Goal: Task Accomplishment & Management: Complete application form

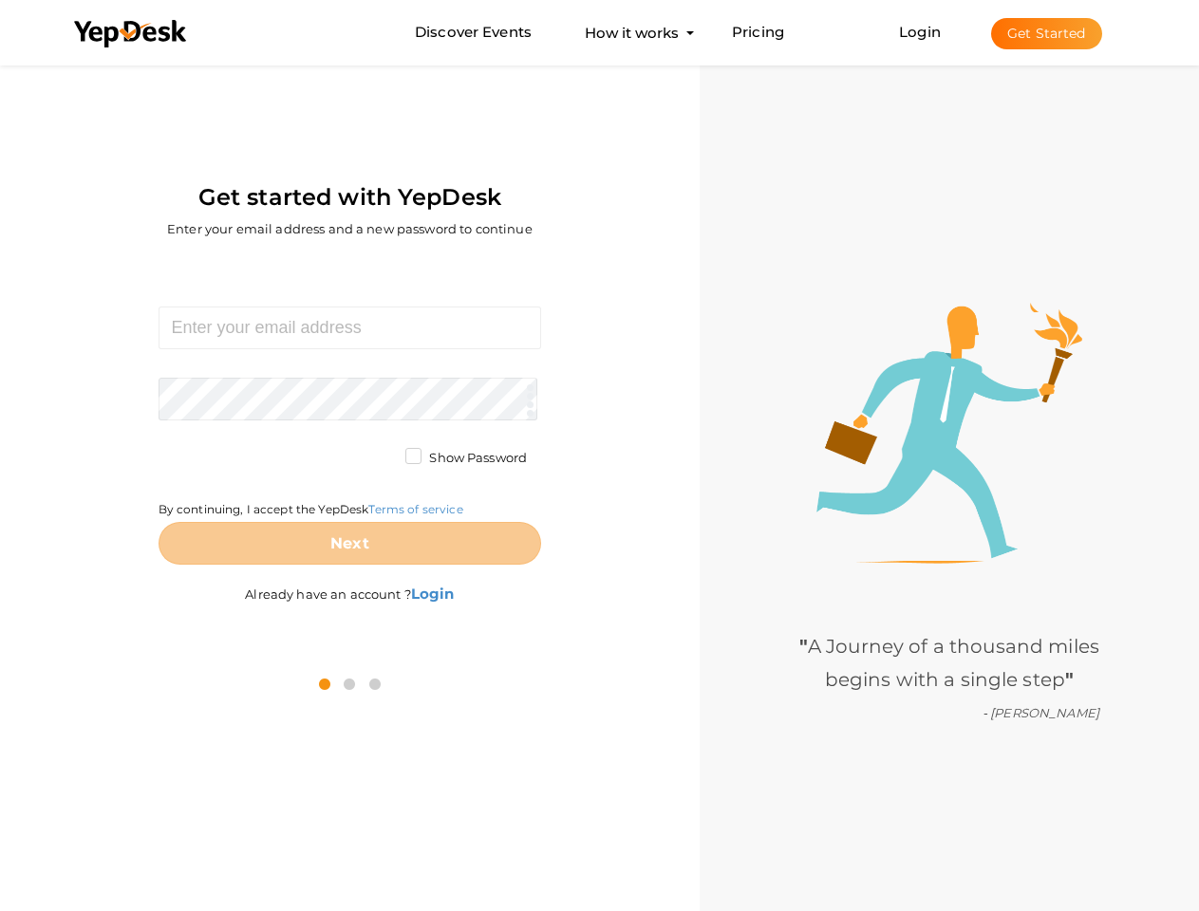
click at [599, 456] on div "Required. Invalid email. Checking You already have a YepDesk account. Please Si…" at bounding box center [349, 458] width 671 height 394
click at [131, 34] on use at bounding box center [130, 34] width 112 height 28
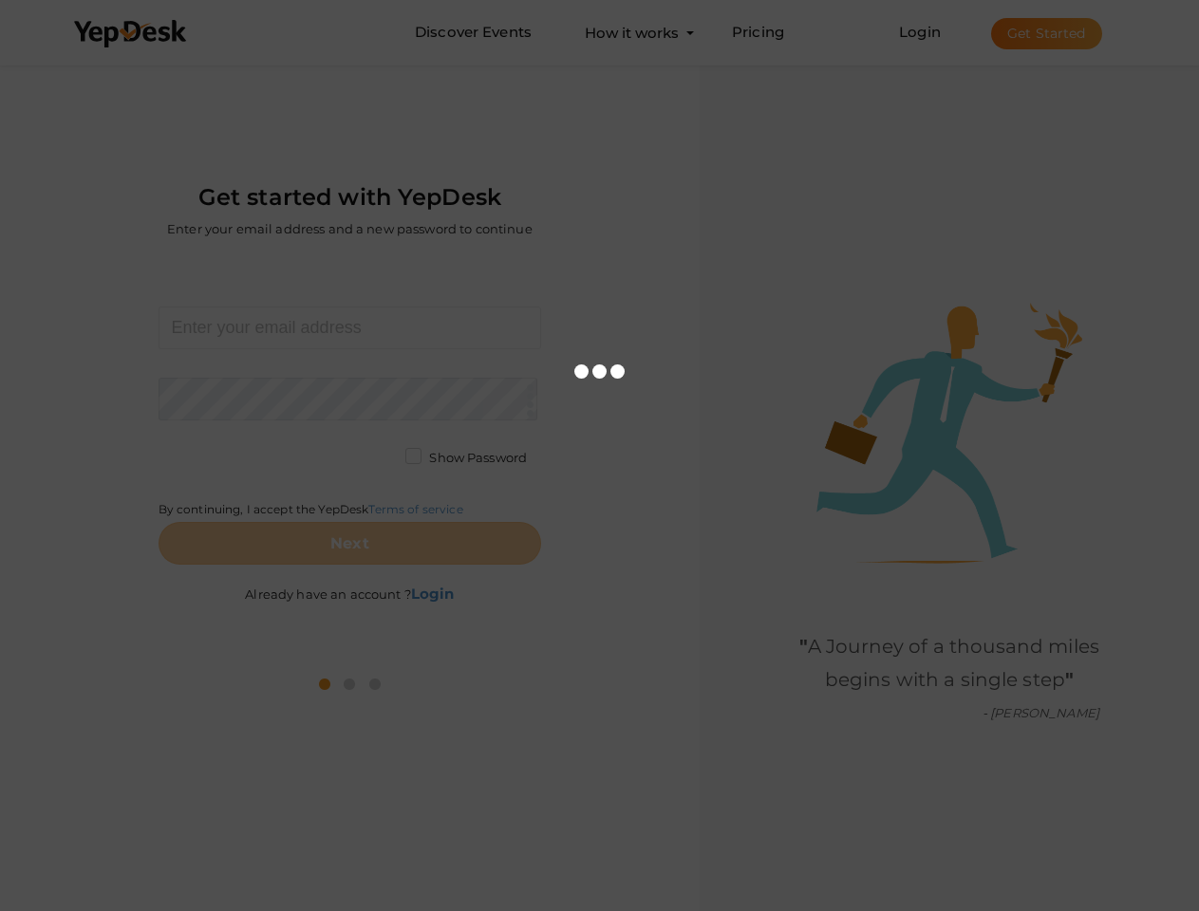
click at [921, 31] on link "Login" at bounding box center [920, 32] width 42 height 18
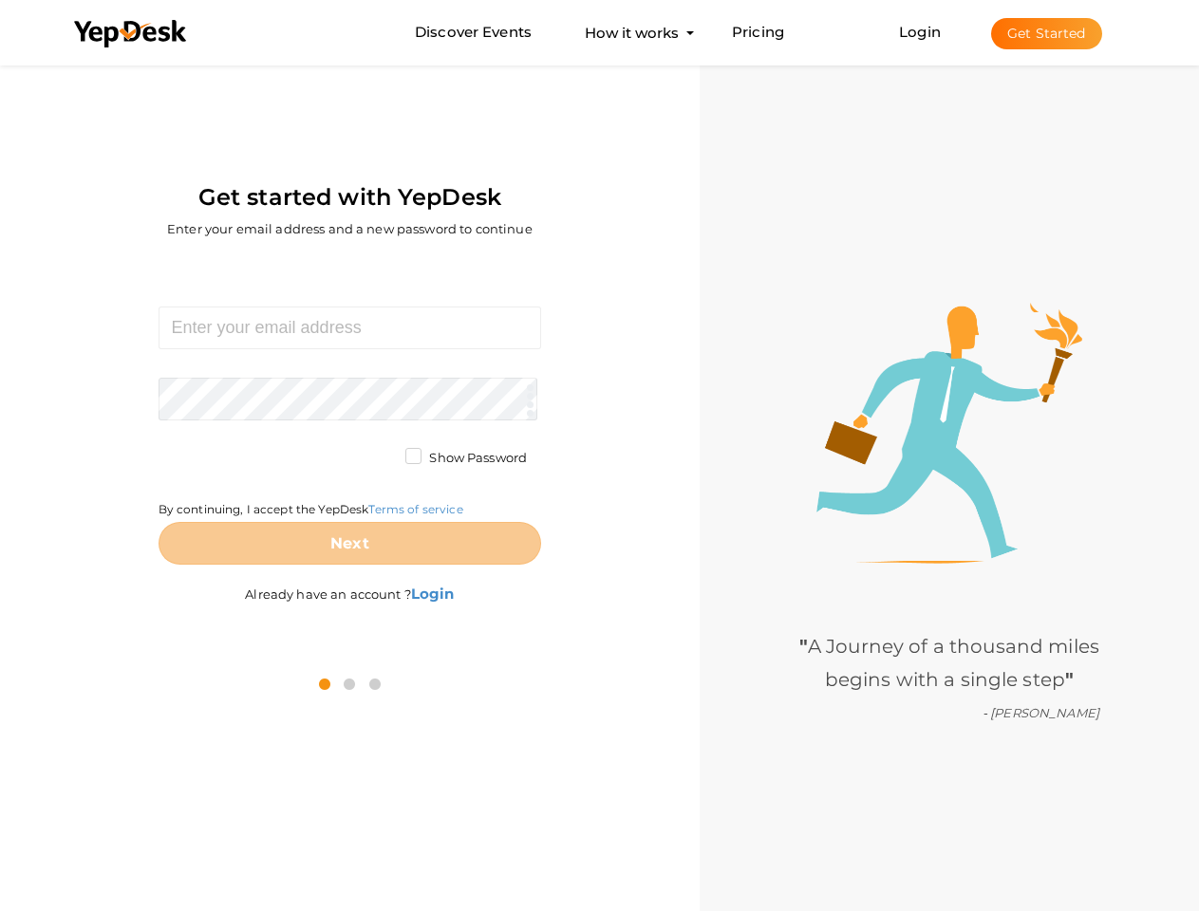
click at [1046, 33] on button "Get Started" at bounding box center [1046, 33] width 111 height 31
click at [434, 593] on b "Login" at bounding box center [433, 594] width 44 height 18
